Goal: Task Accomplishment & Management: Manage account settings

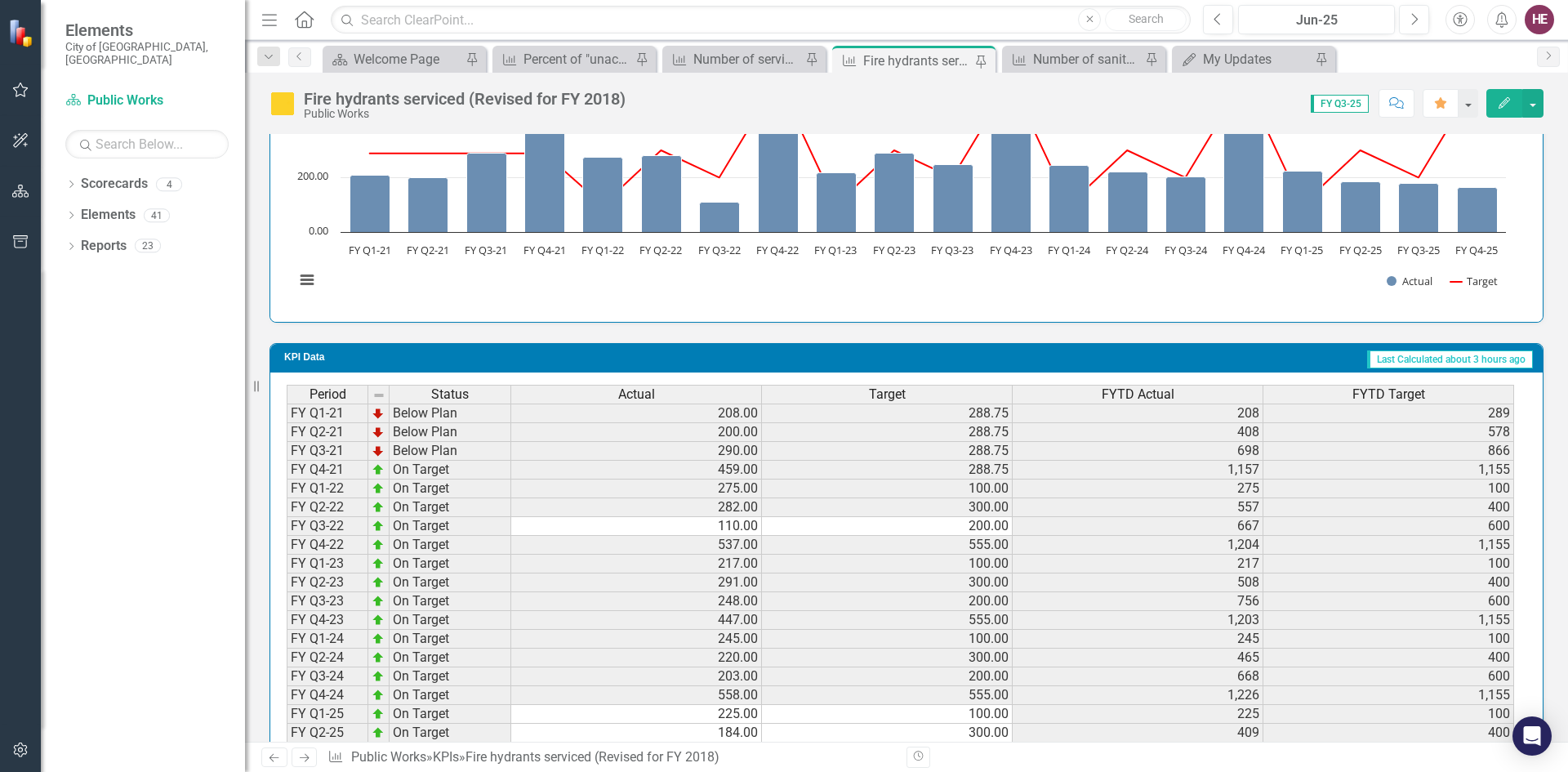
scroll to position [1224, 0]
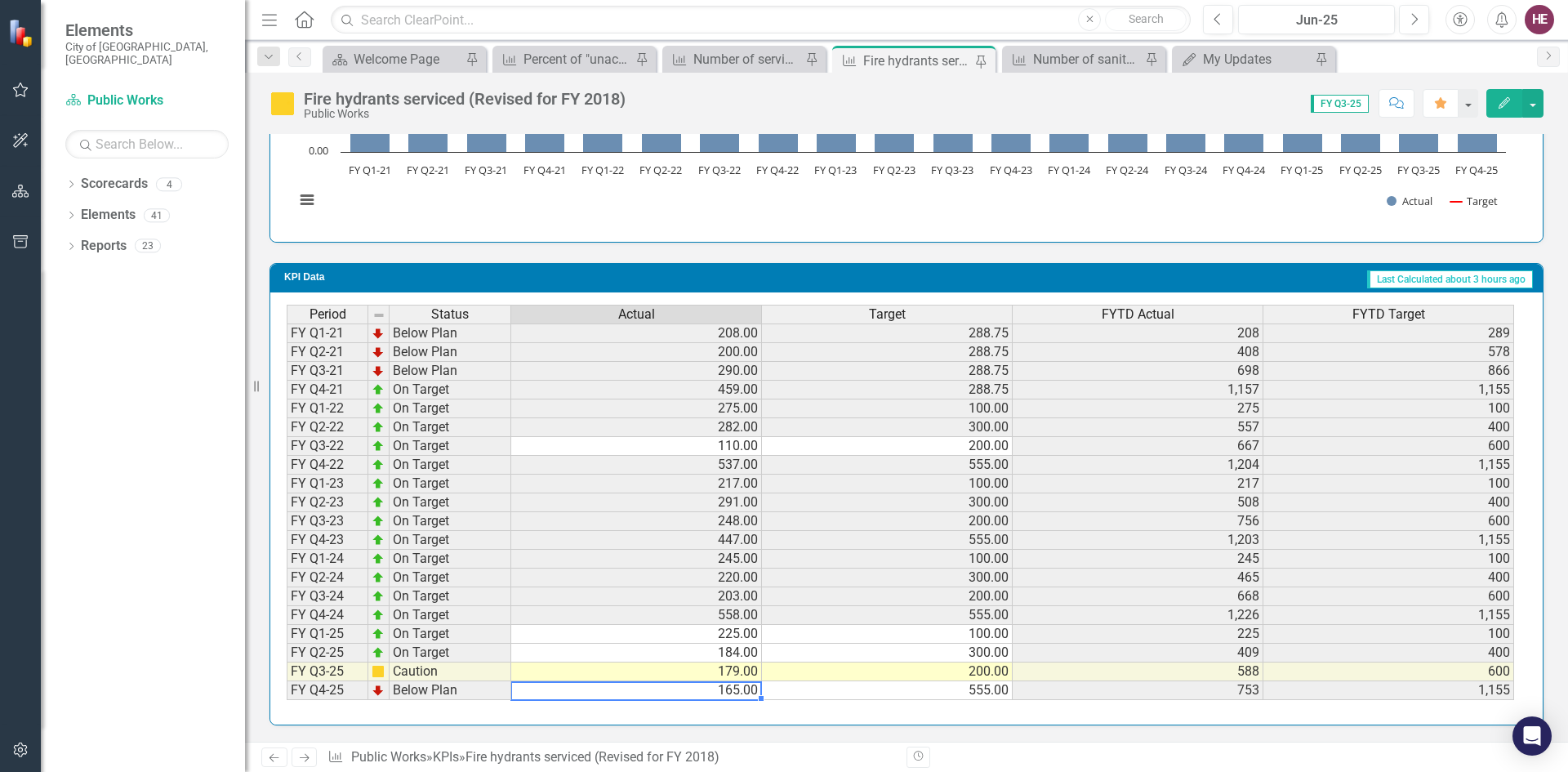
click at [726, 694] on td "165.00" at bounding box center [636, 691] width 251 height 19
click at [718, 693] on td "165.00" at bounding box center [636, 691] width 251 height 19
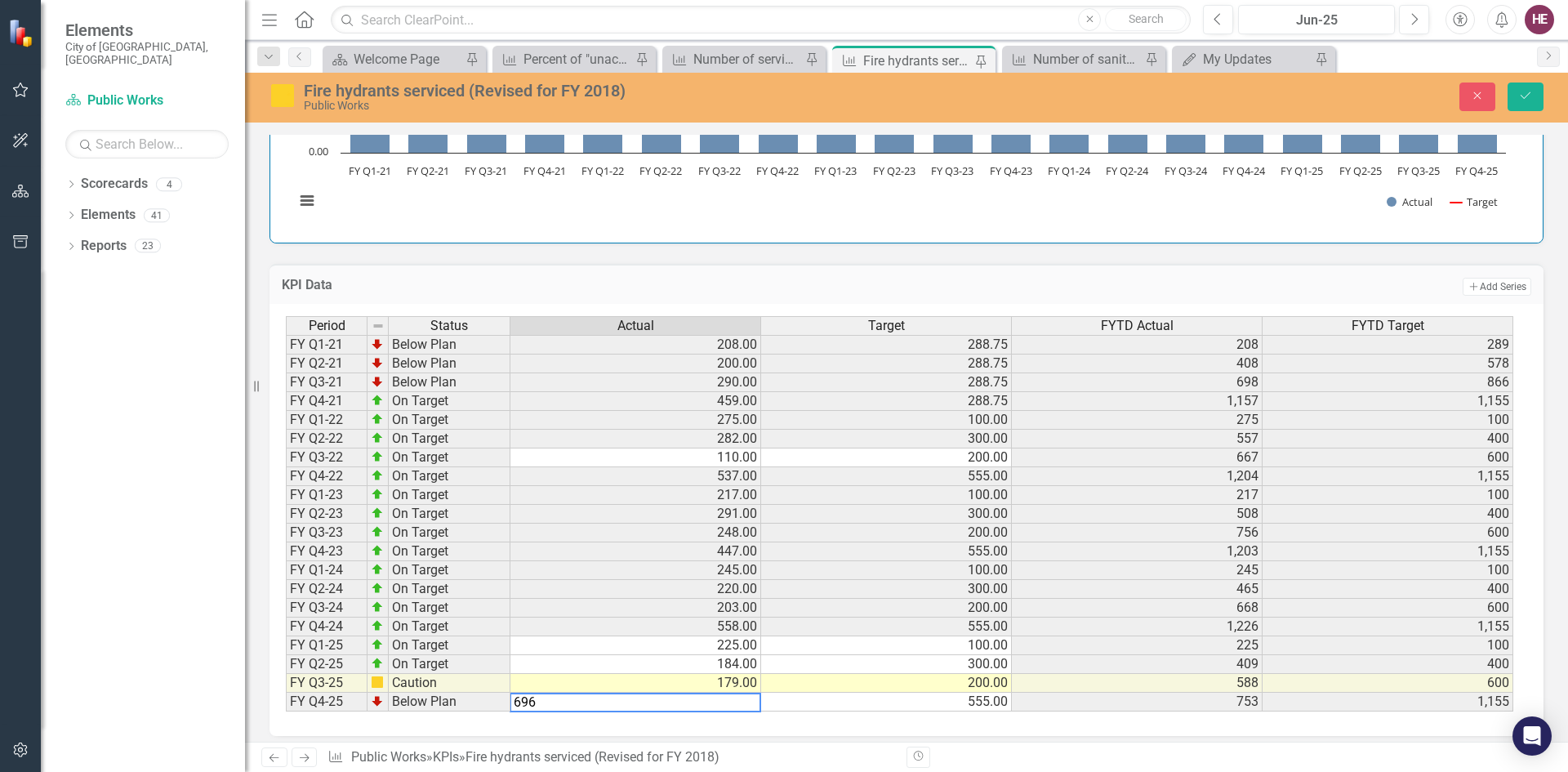
type textarea "555"
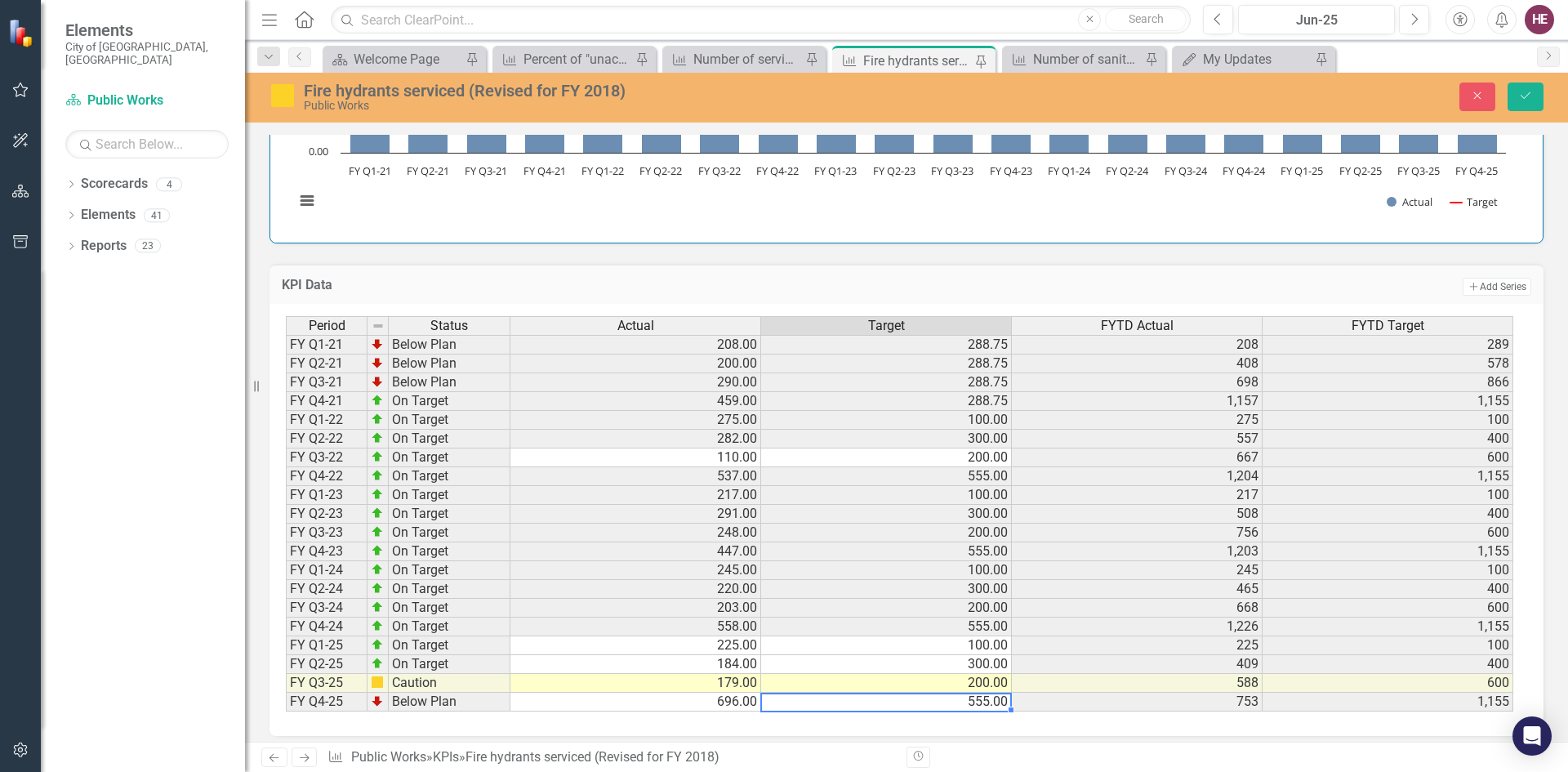
click at [815, 701] on td "555.00" at bounding box center [886, 702] width 251 height 19
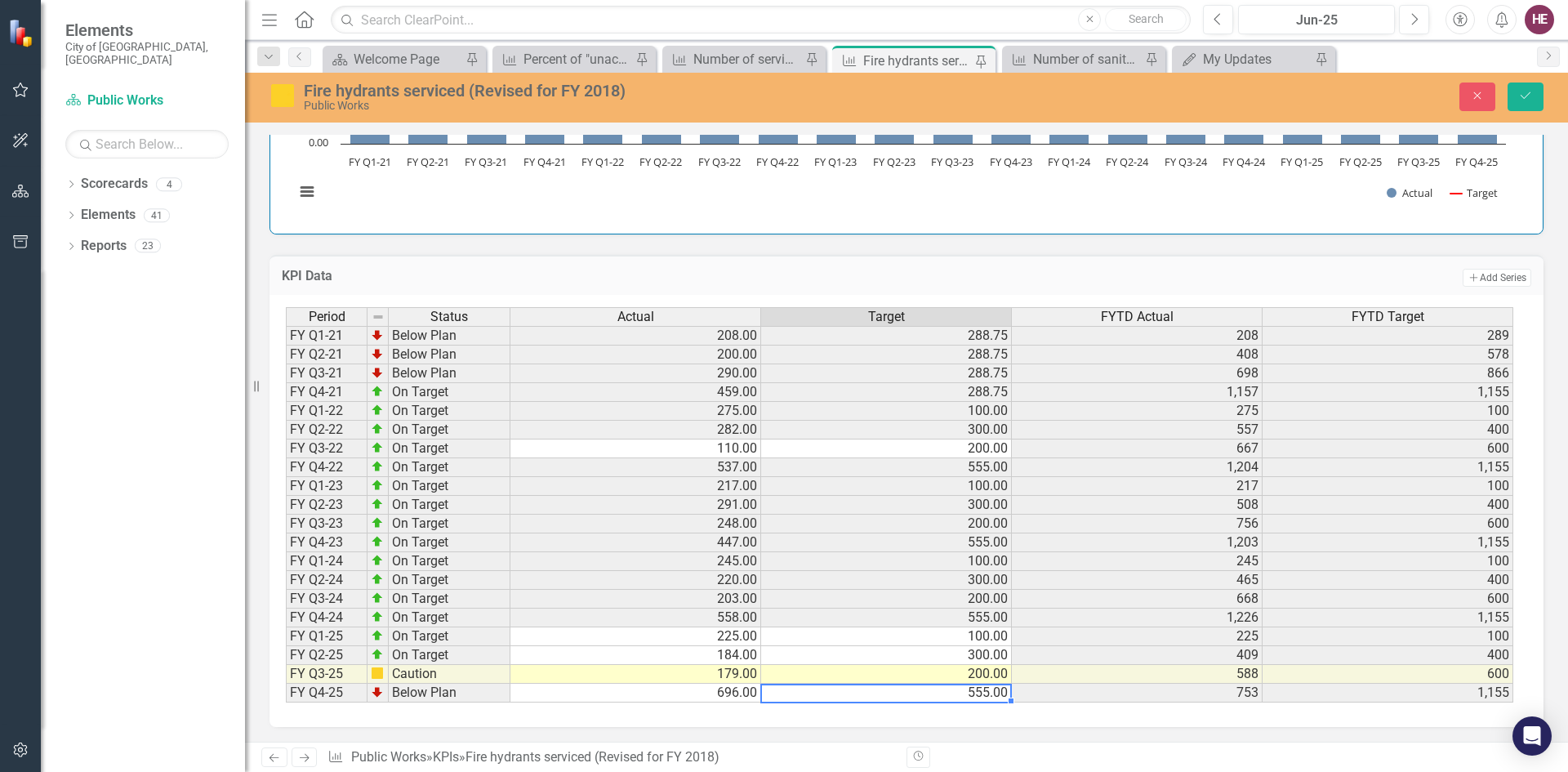
scroll to position [1234, 0]
click at [1522, 96] on icon "Save" at bounding box center [1524, 95] width 15 height 11
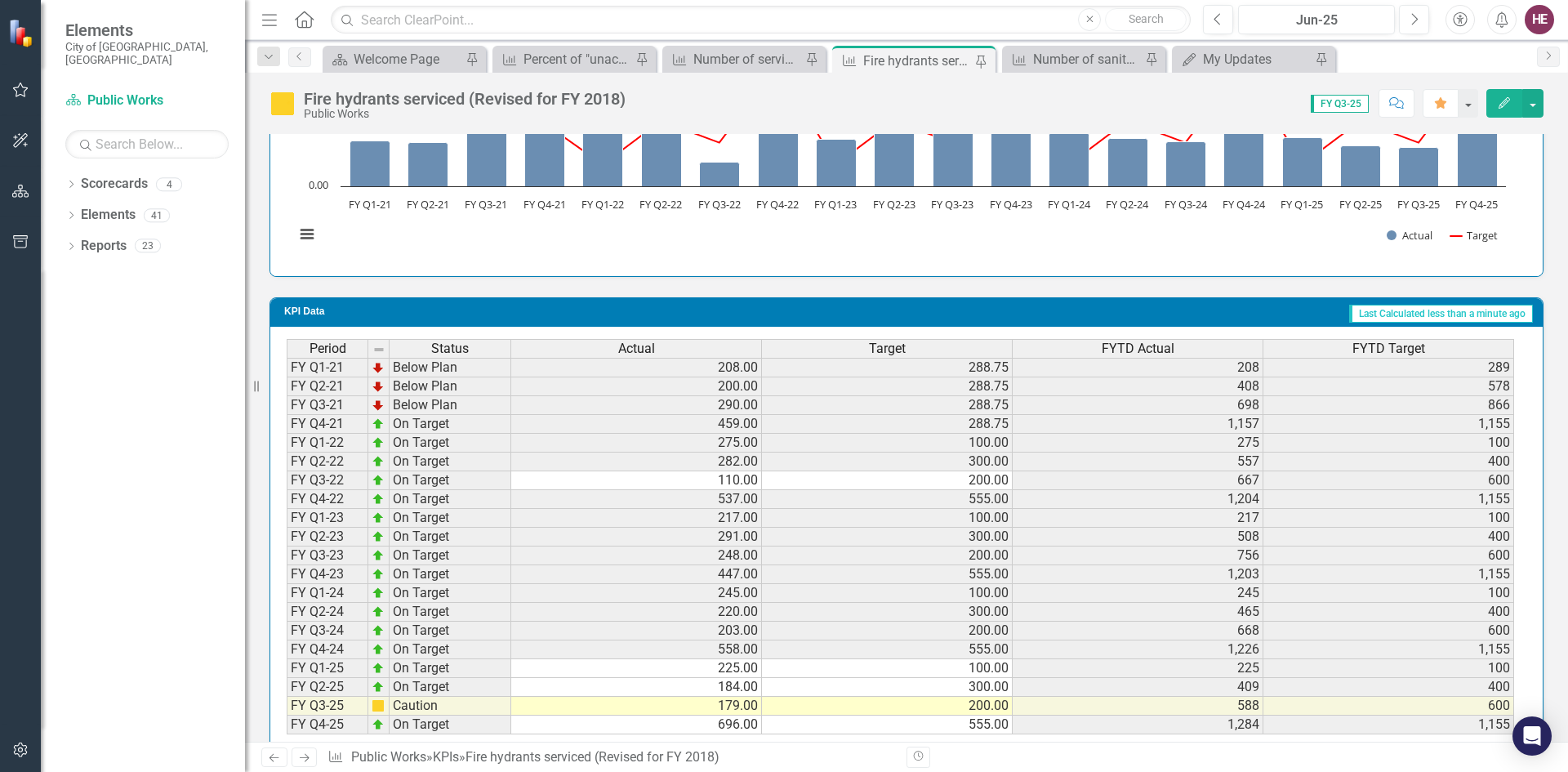
scroll to position [1224, 0]
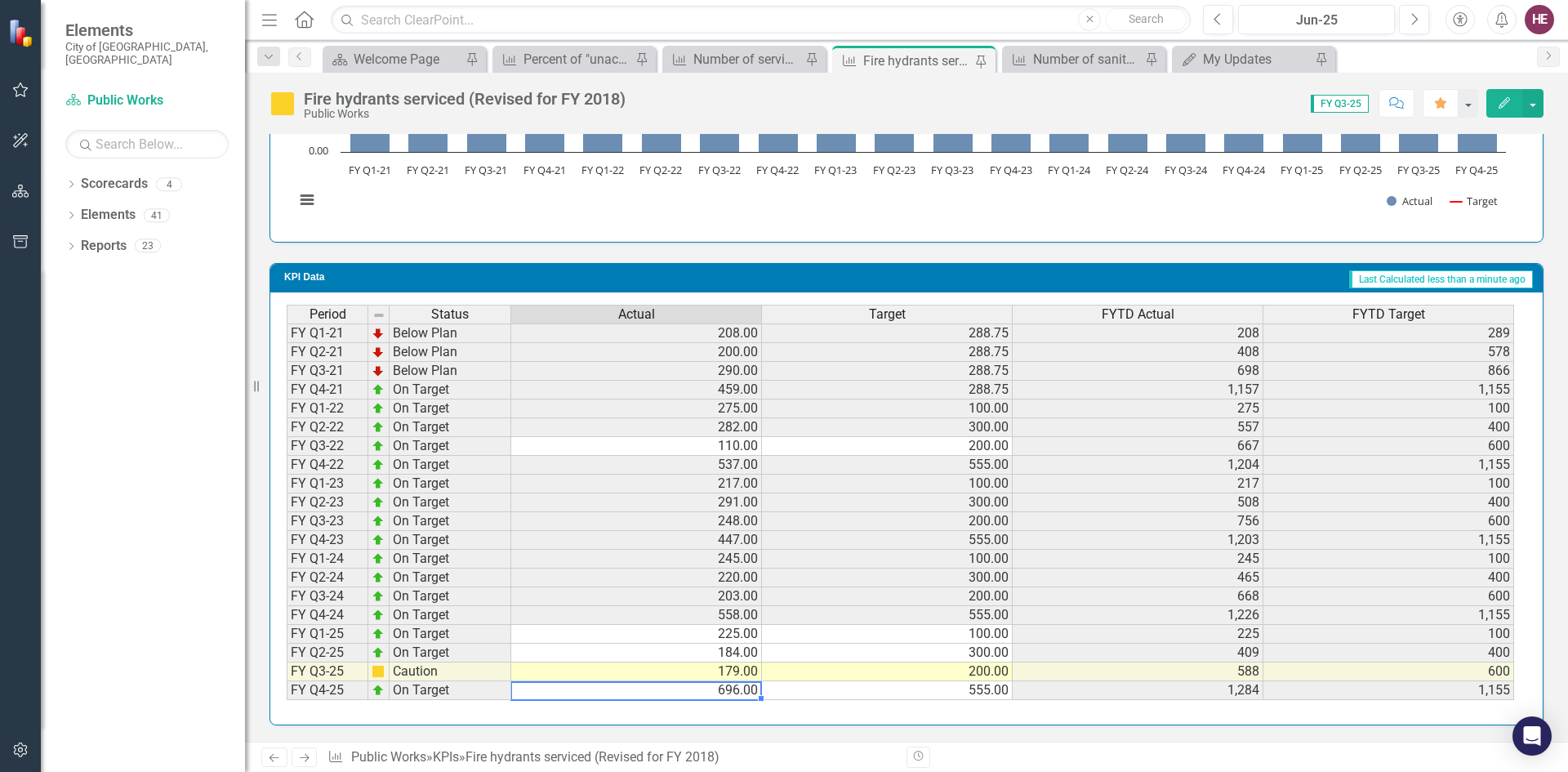
click at [736, 693] on td "696.00" at bounding box center [636, 691] width 251 height 19
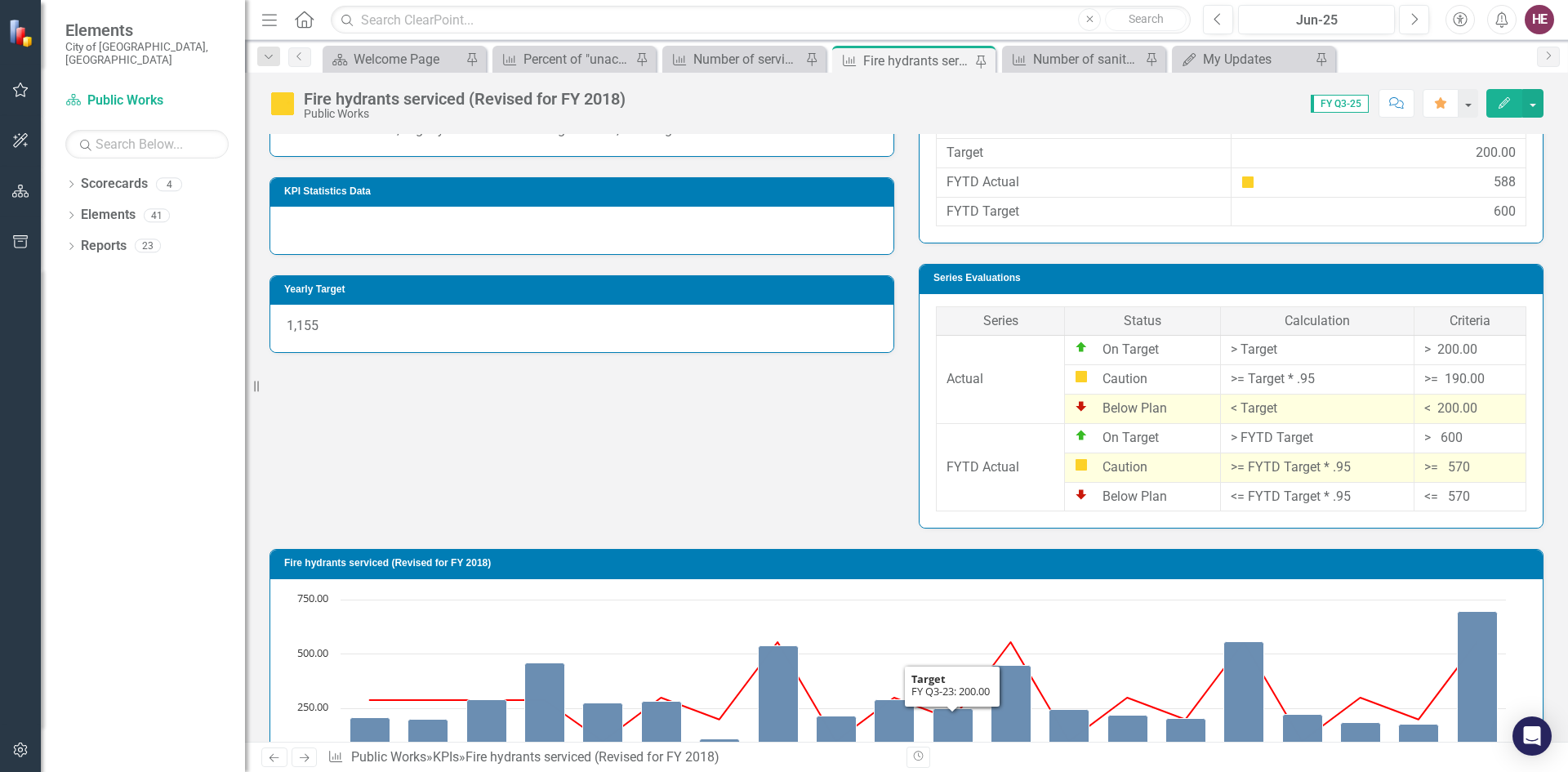
scroll to position [488, 0]
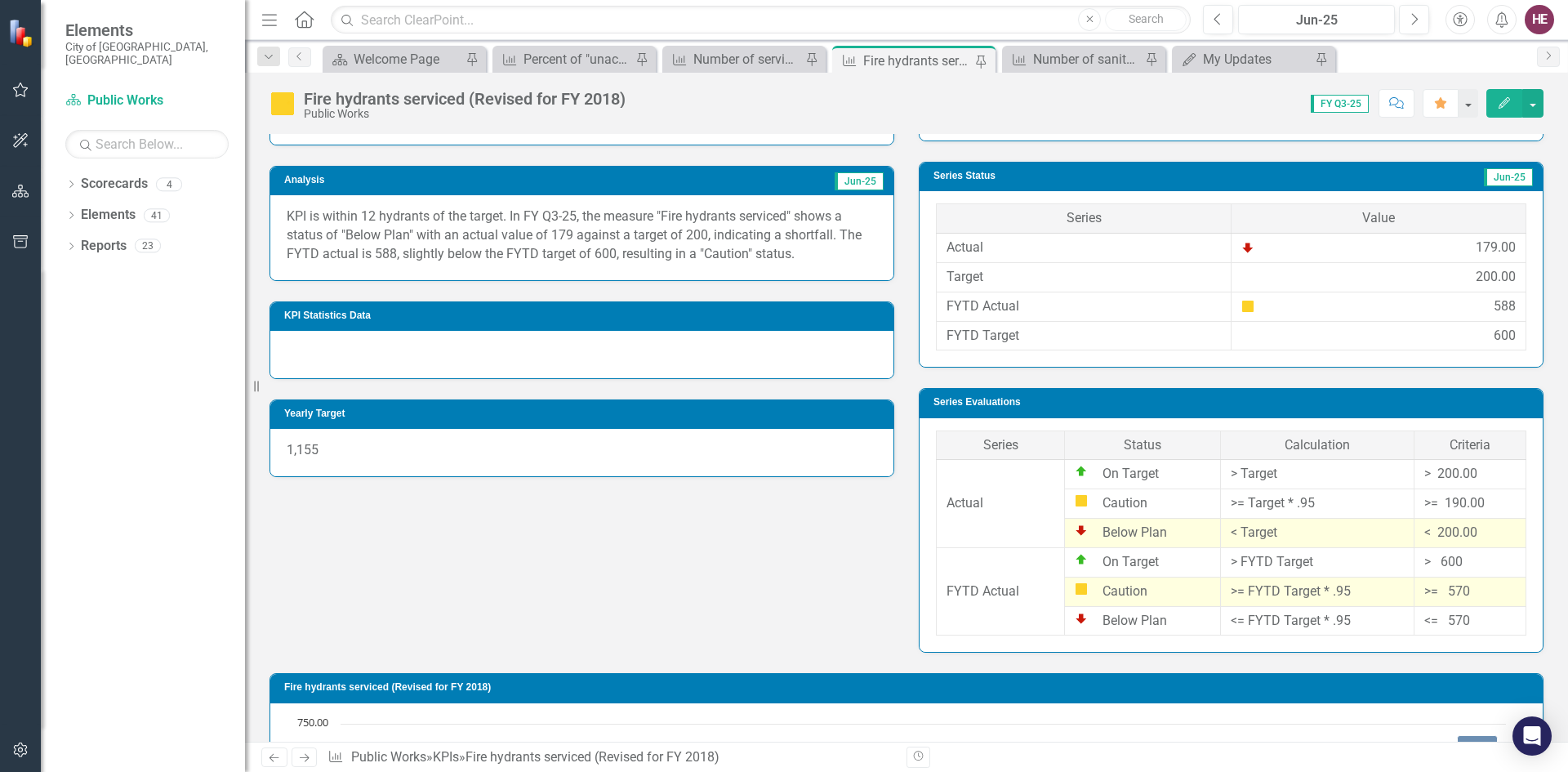
click at [1330, 107] on span "FY Q3-25" at bounding box center [1339, 104] width 58 height 18
click at [1336, 105] on span "FY Q3-25" at bounding box center [1339, 104] width 58 height 18
click at [1466, 105] on button "button" at bounding box center [1467, 103] width 21 height 28
click at [1344, 107] on span "FY Q3-25" at bounding box center [1339, 104] width 58 height 18
click at [1539, 104] on button "button" at bounding box center [1532, 103] width 21 height 28
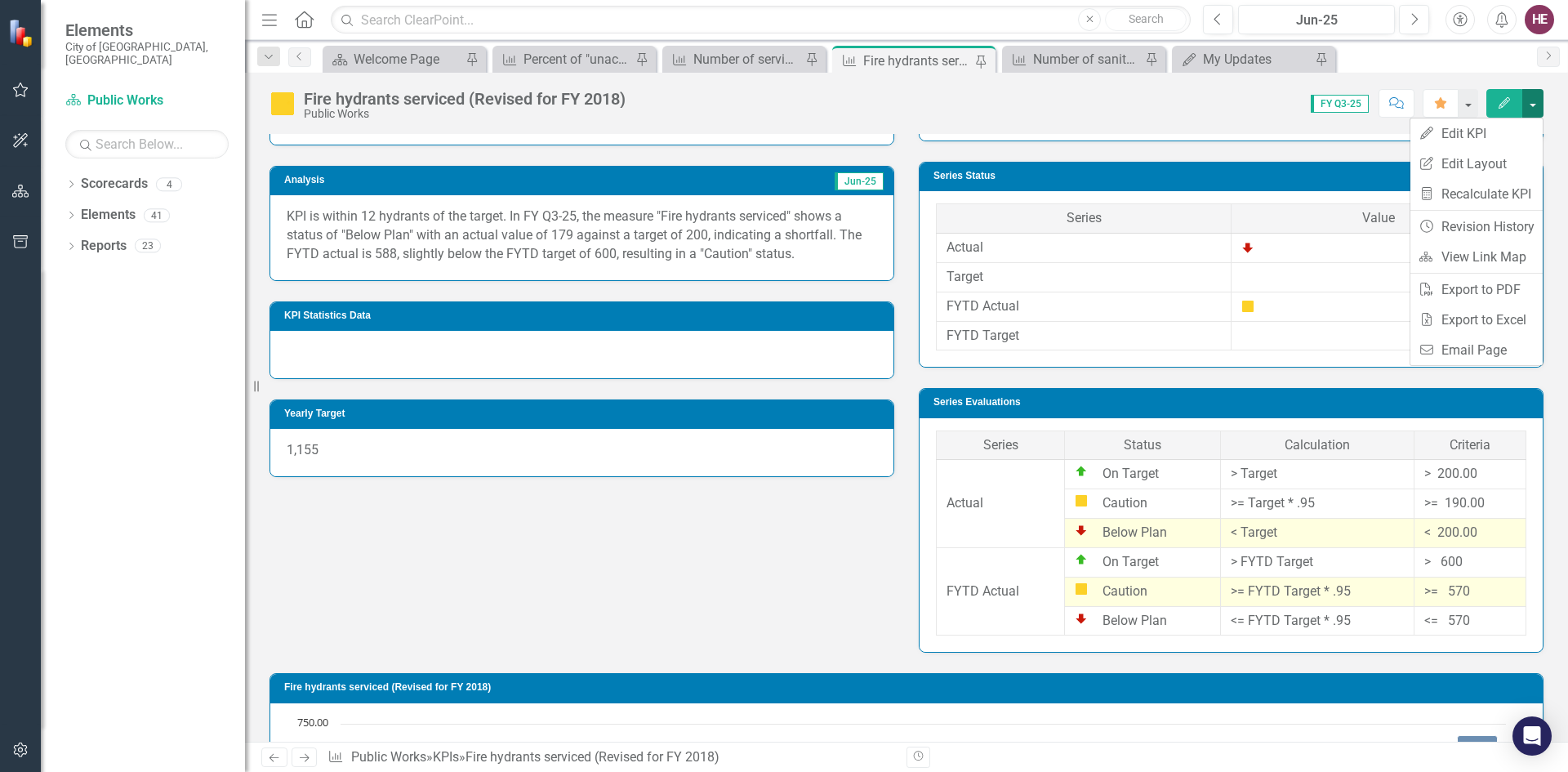
click at [1539, 104] on button "button" at bounding box center [1532, 103] width 21 height 28
click at [1297, 112] on div "Score: 0.00 FY Q3-25 Completed Comment Favorite Edit" at bounding box center [1088, 103] width 909 height 27
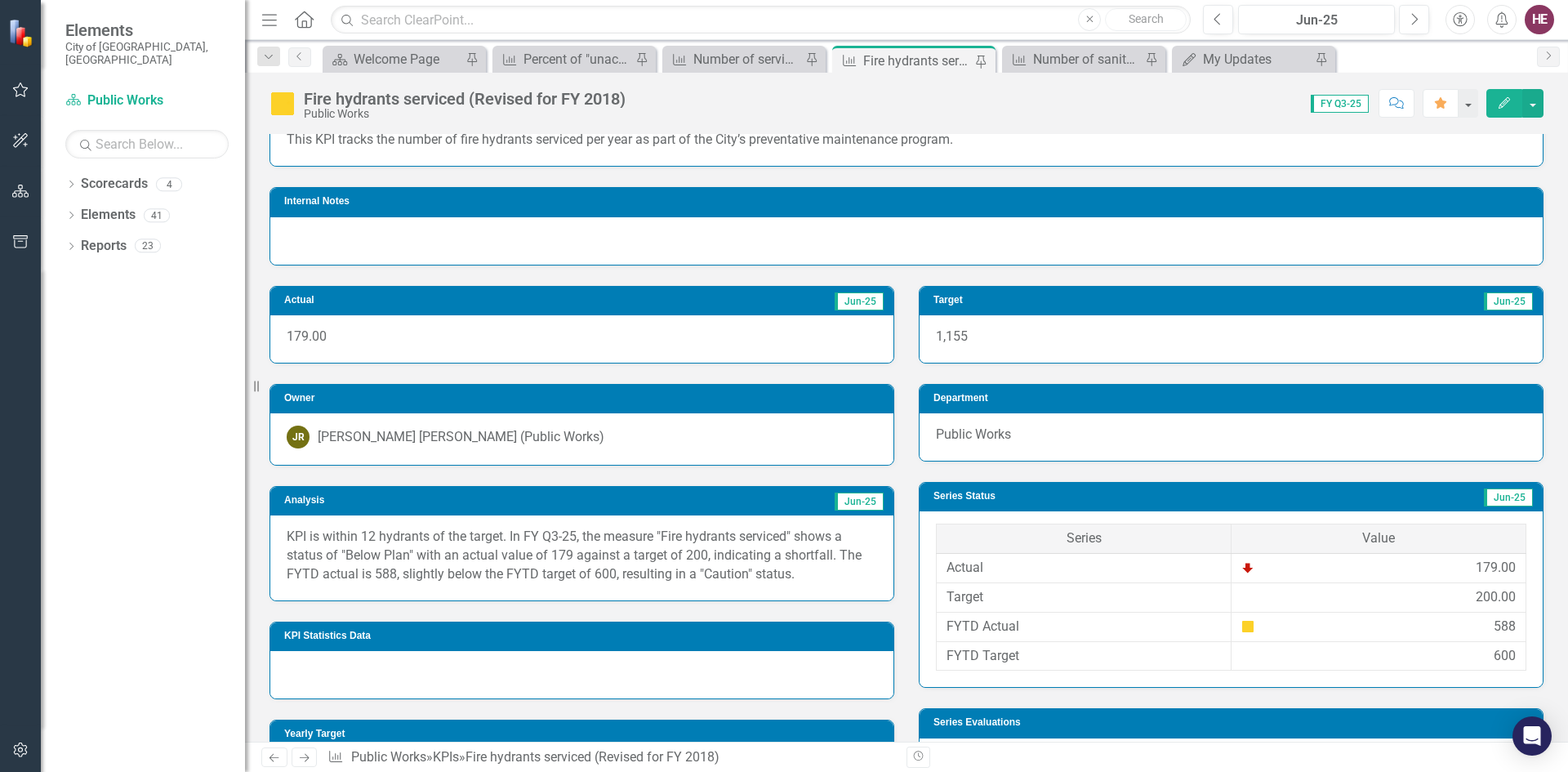
scroll to position [162, 0]
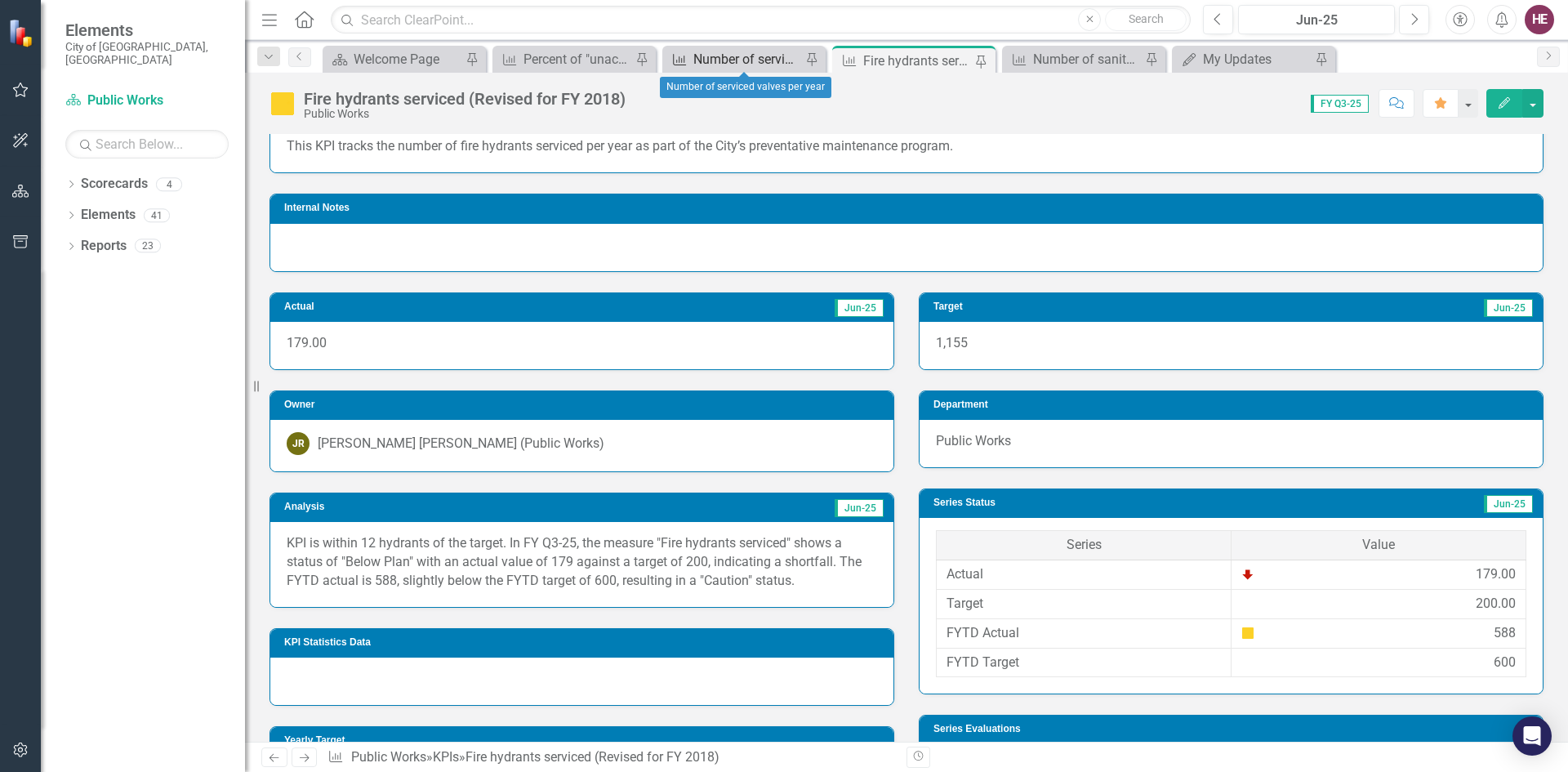
click at [760, 62] on div "Number of serviced valves per year" at bounding box center [747, 59] width 108 height 21
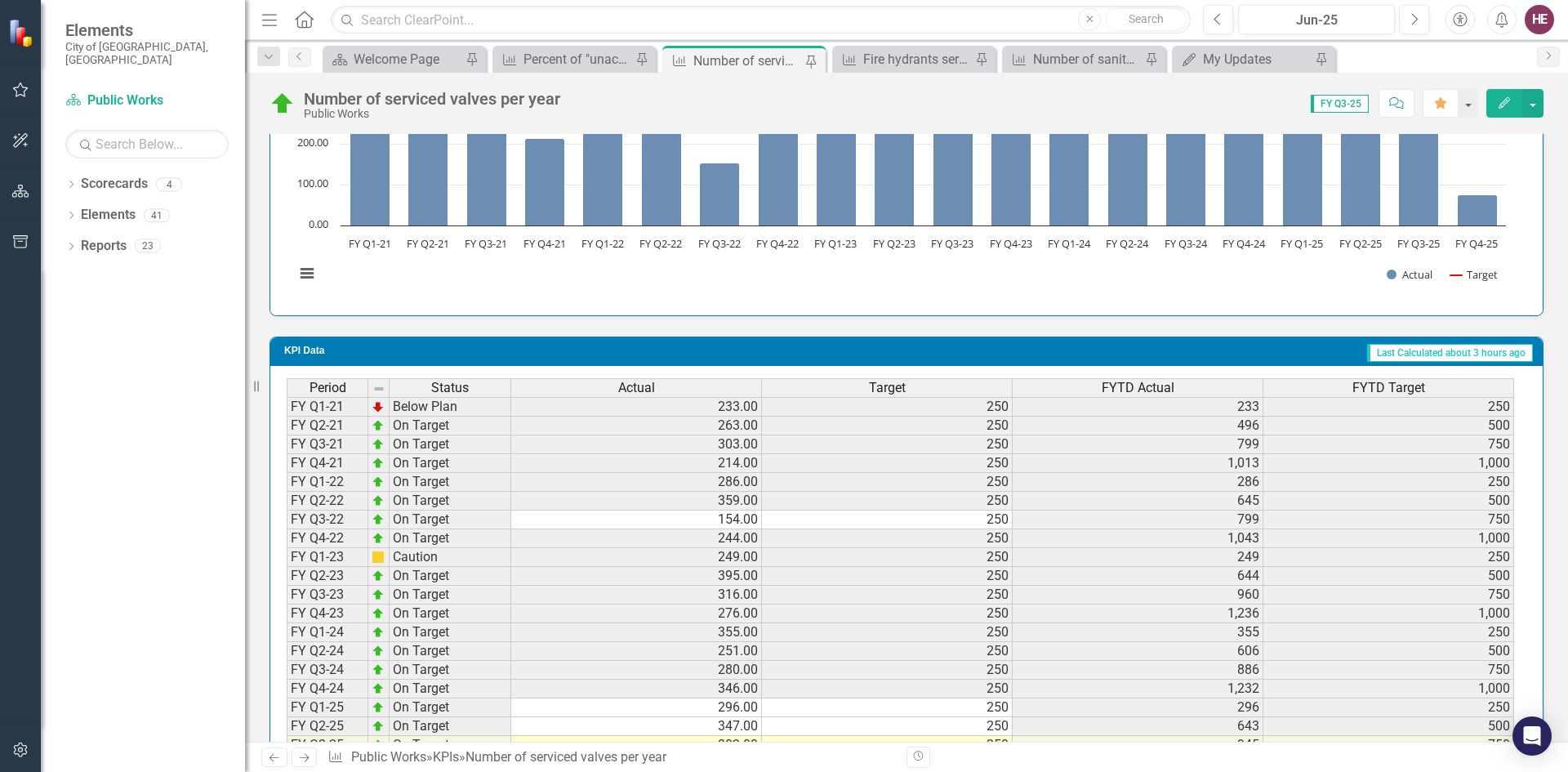
scroll to position [1224, 0]
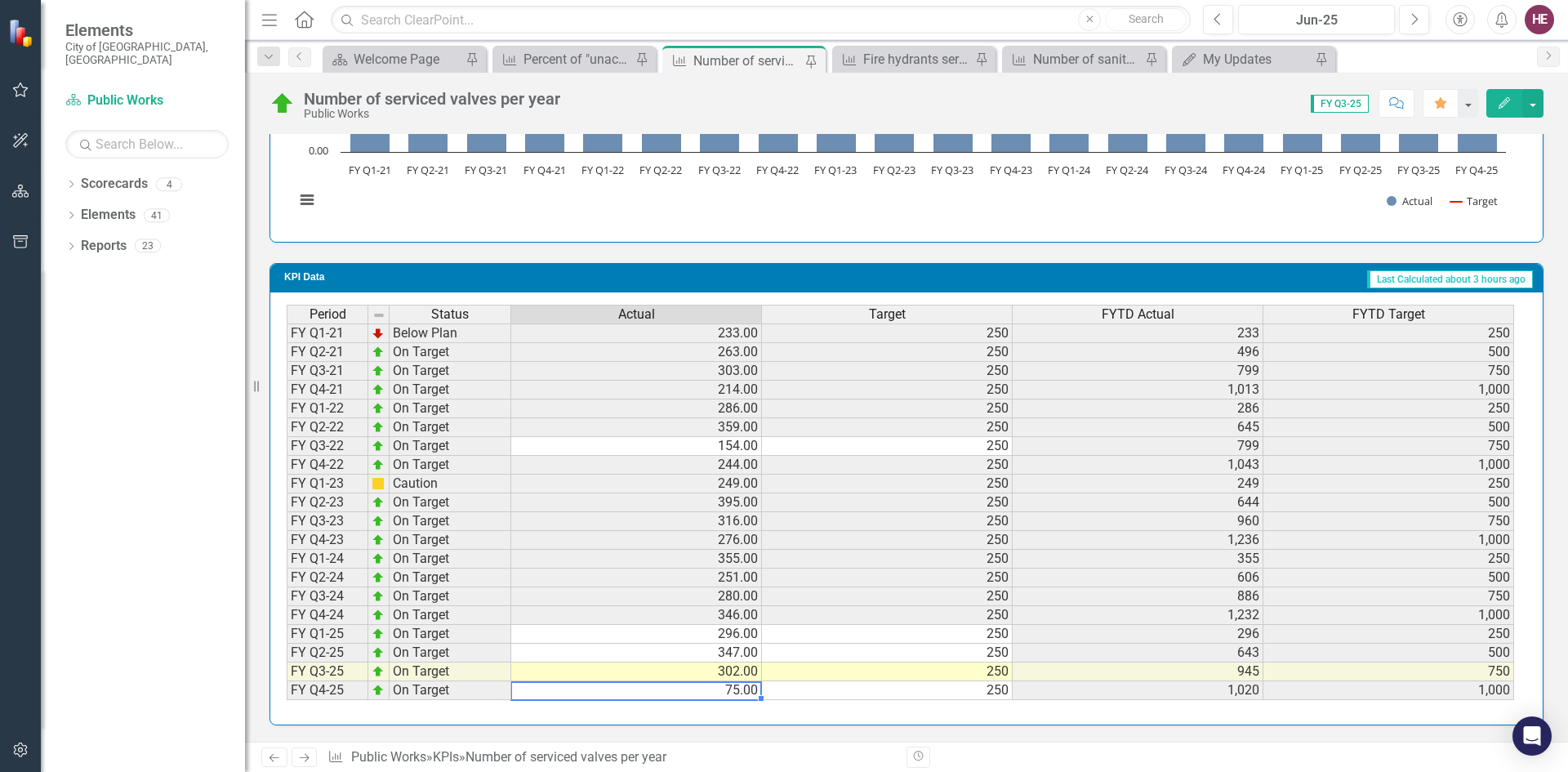
click at [730, 692] on td "75.00" at bounding box center [636, 691] width 251 height 19
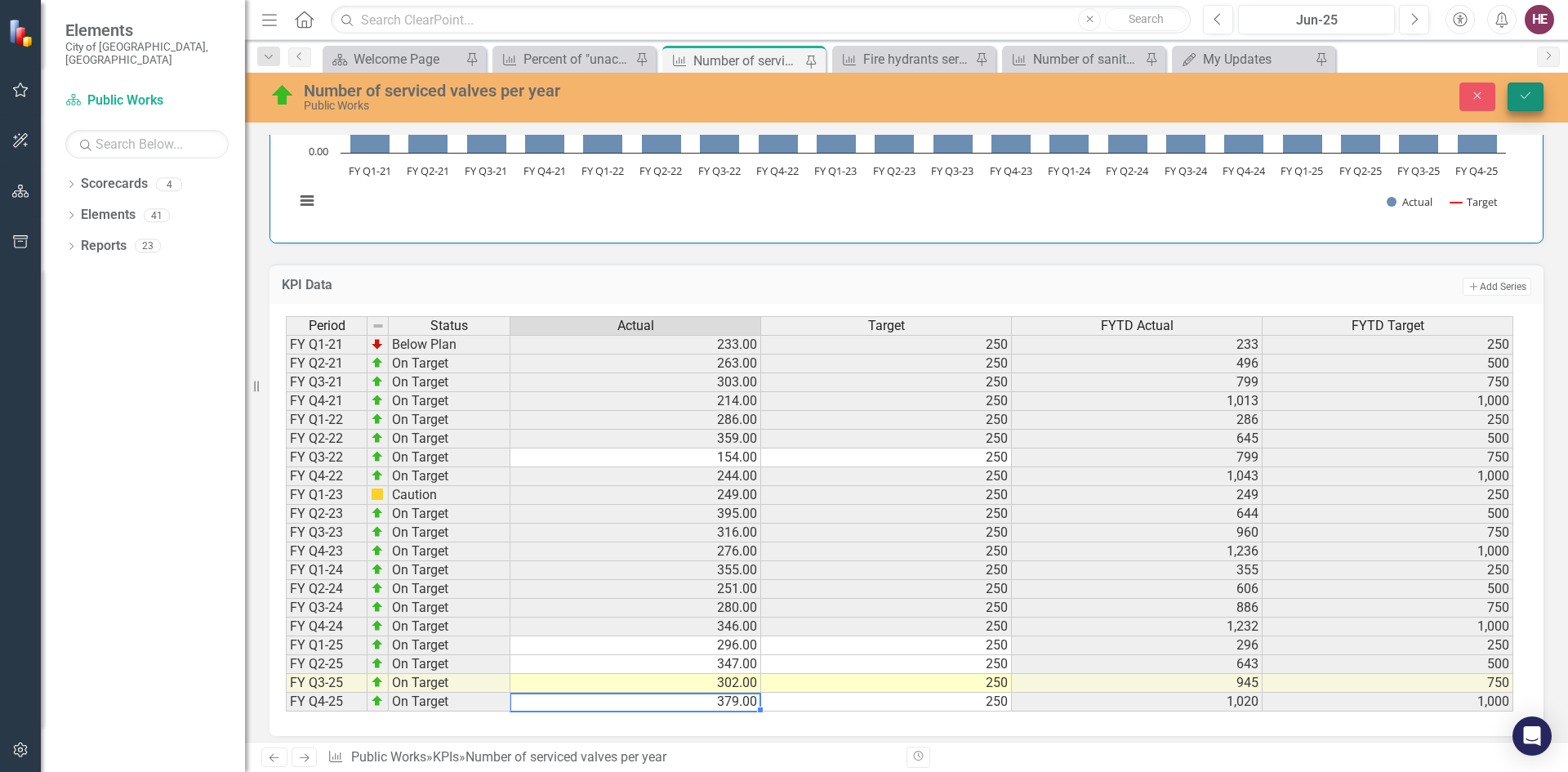
type textarea "379"
click at [1529, 96] on icon "Save" at bounding box center [1524, 95] width 15 height 11
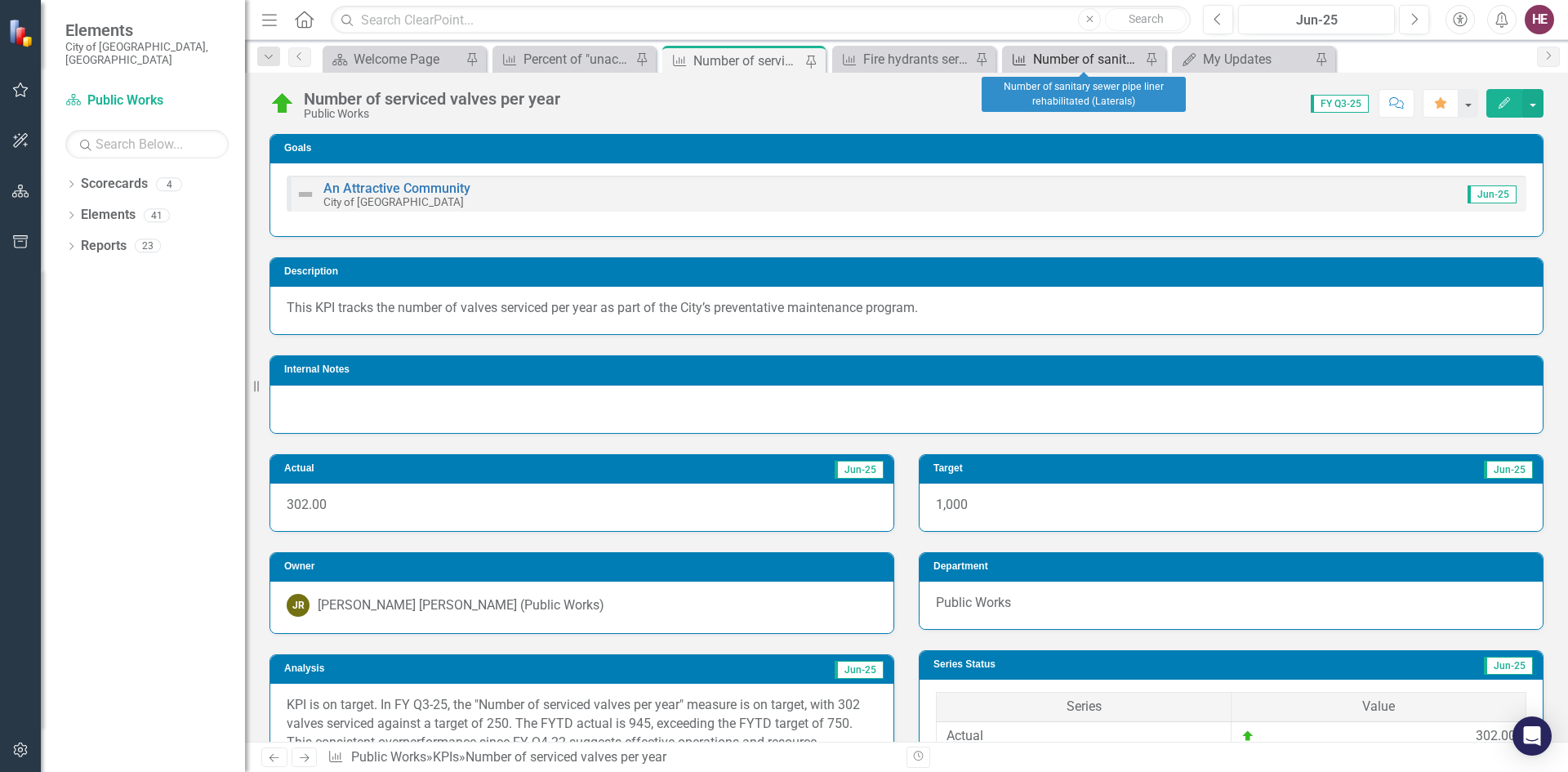
click at [1059, 58] on div "Number of sanitary sewer pipe liner rehabilitated (Laterals)" at bounding box center [1087, 59] width 108 height 21
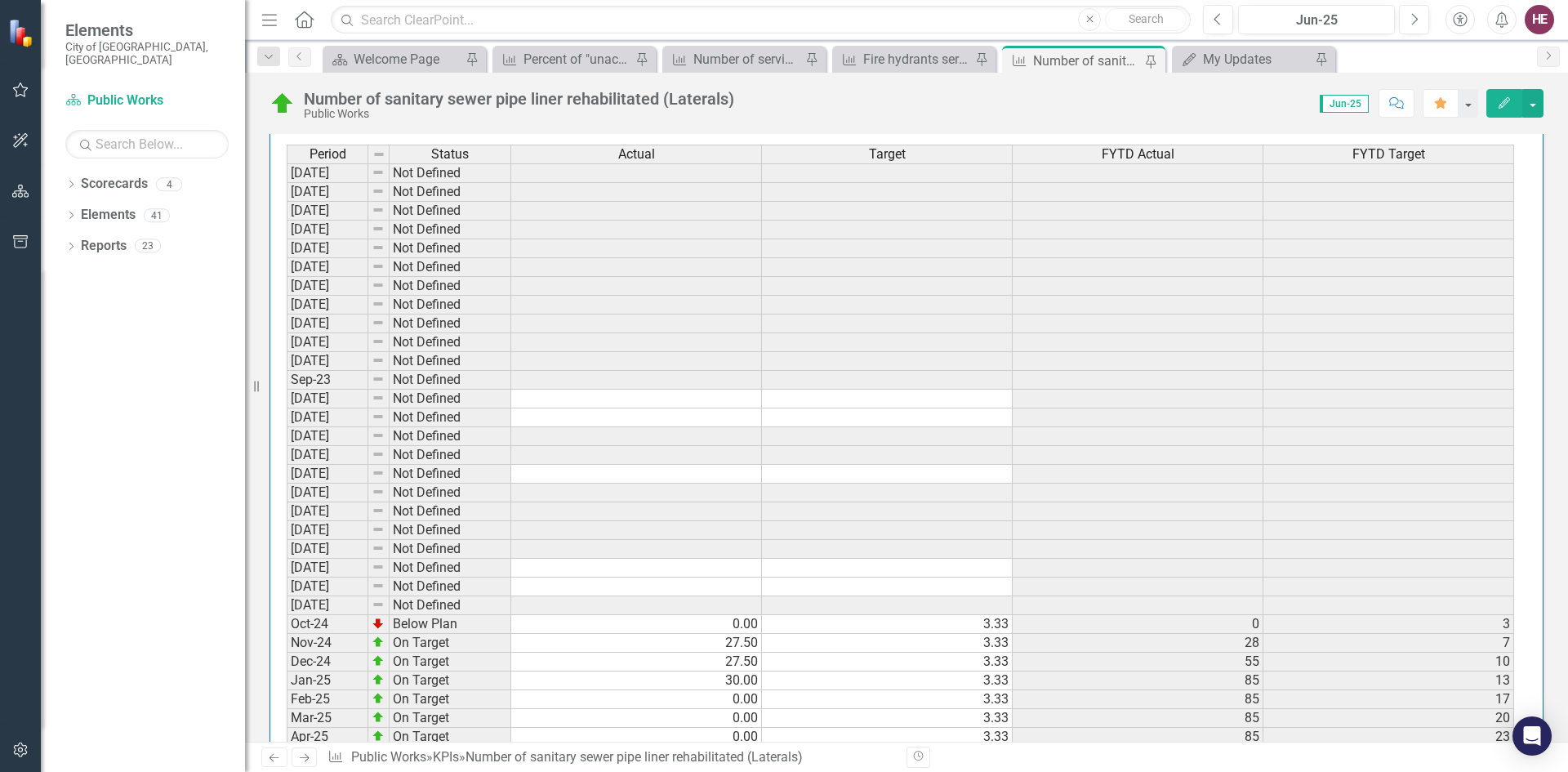
scroll to position [1569, 0]
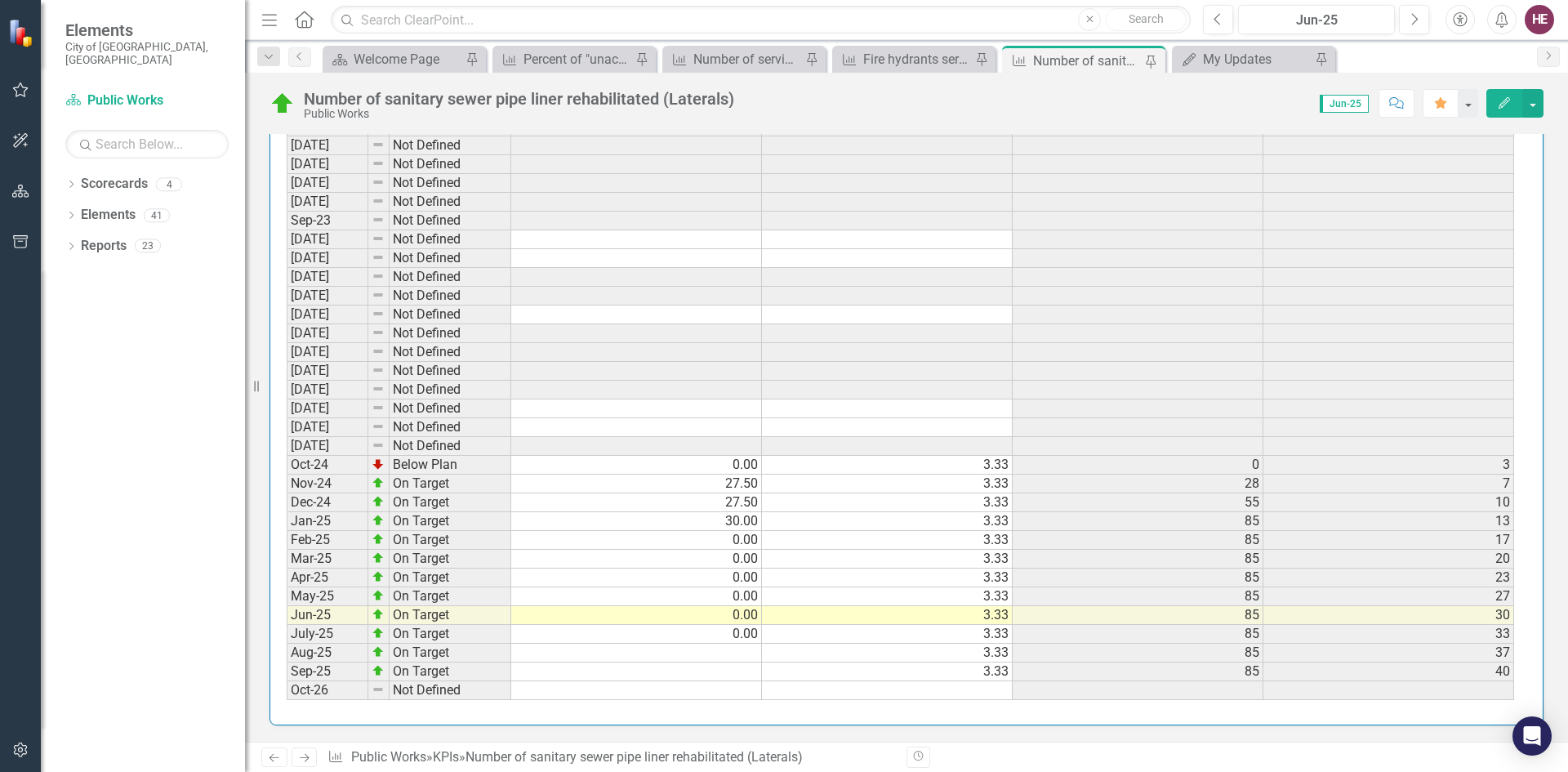
click at [744, 660] on td at bounding box center [636, 653] width 251 height 19
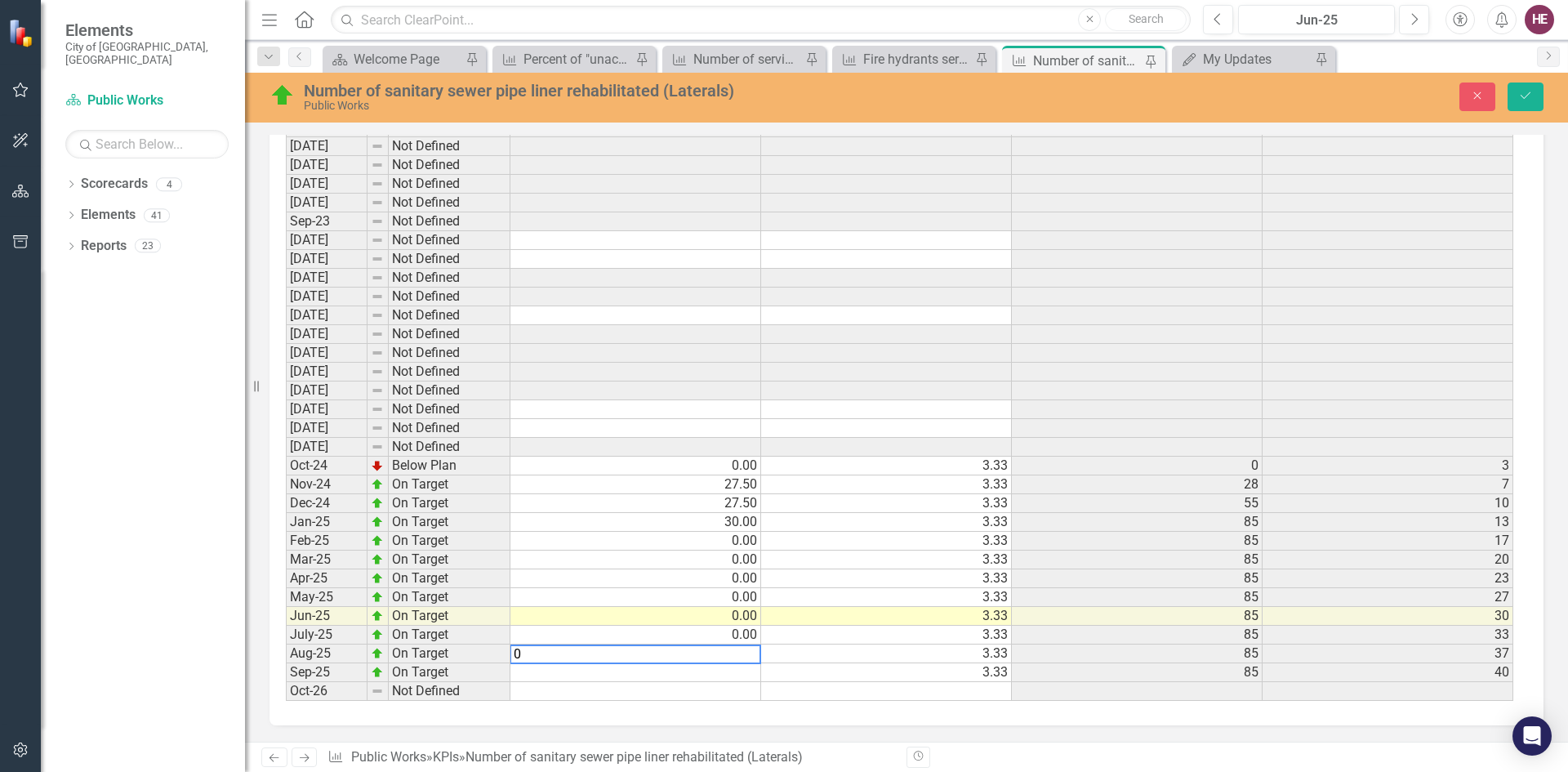
type textarea "0"
click at [768, 651] on td "3.33" at bounding box center [886, 654] width 251 height 19
click at [727, 677] on td at bounding box center [635, 673] width 251 height 19
click at [1525, 100] on icon "Save" at bounding box center [1524, 95] width 15 height 11
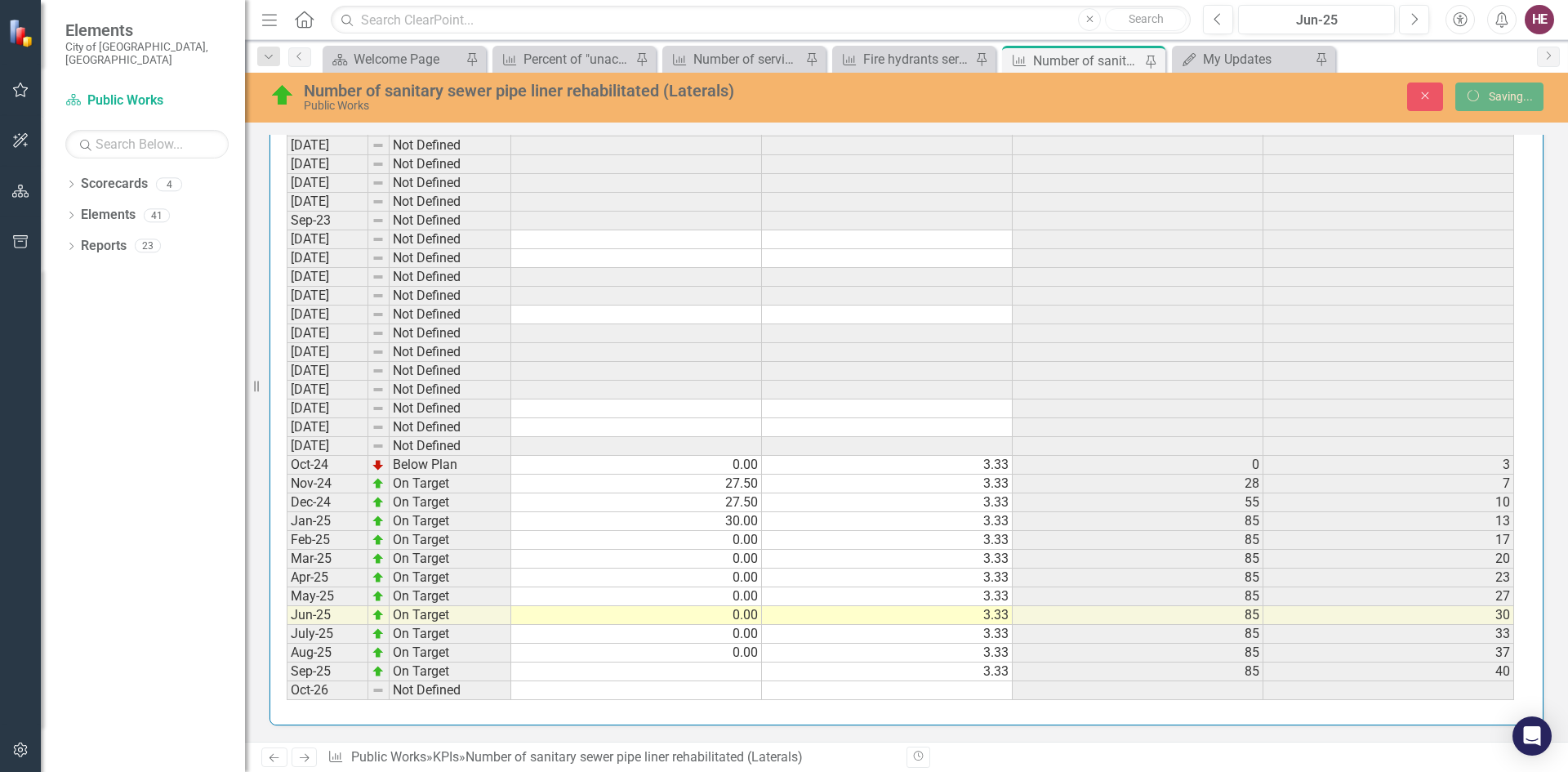
scroll to position [1569, 0]
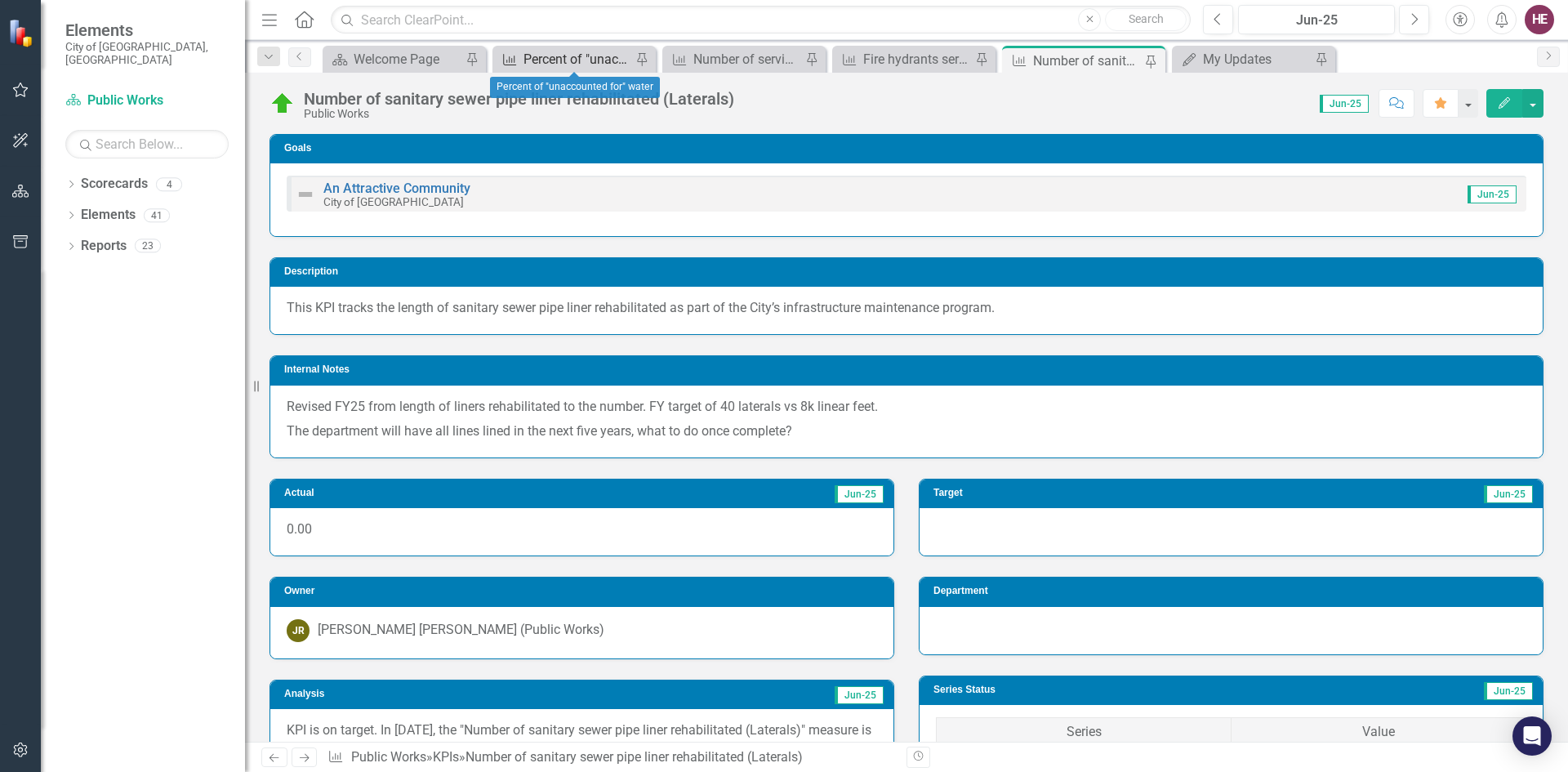
click at [573, 68] on div "Percent of "unaccounted for" water" at bounding box center [577, 59] width 108 height 21
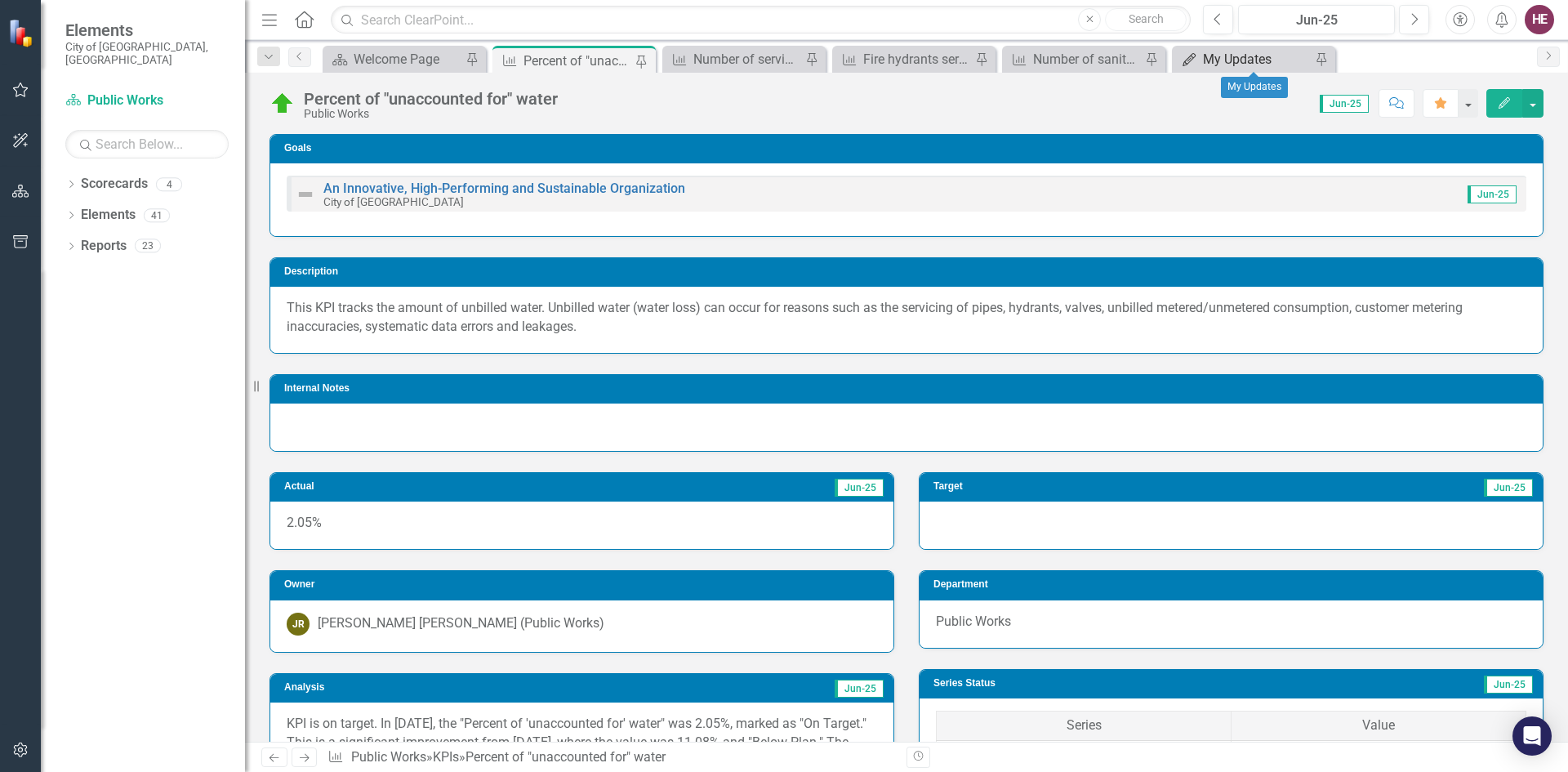
click at [1240, 56] on div "My Updates" at bounding box center [1256, 59] width 108 height 21
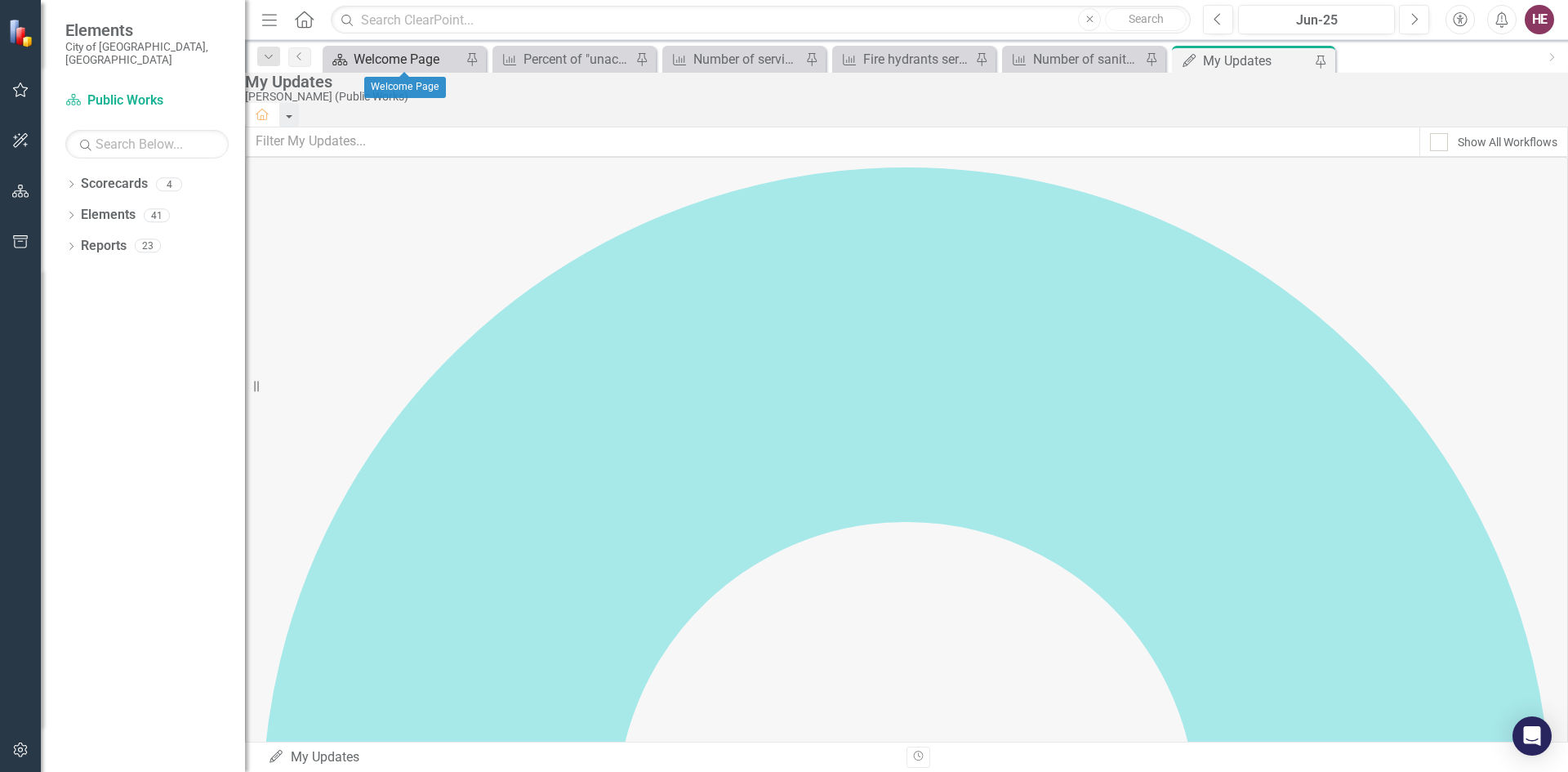
click at [426, 58] on div "Welcome Page" at bounding box center [408, 59] width 108 height 21
